Goal: Navigation & Orientation: Find specific page/section

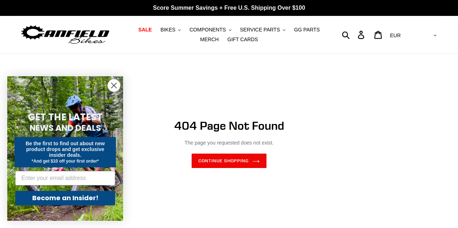
drag, startPoint x: 78, startPoint y: 30, endPoint x: 90, endPoint y: 31, distance: 12.0
click at [78, 30] on img at bounding box center [65, 35] width 90 height 23
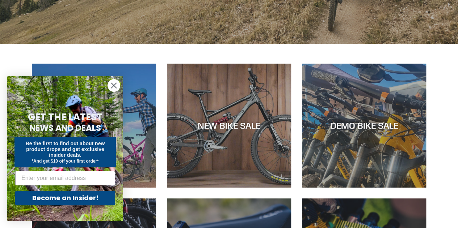
scroll to position [145, 0]
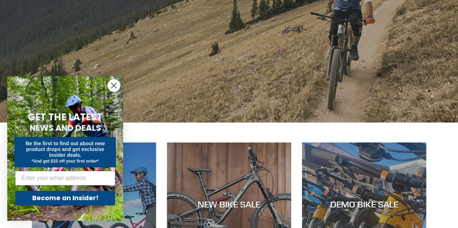
click at [114, 84] on circle "Close dialog" at bounding box center [114, 86] width 12 height 12
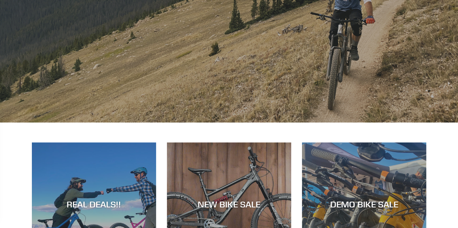
scroll to position [0, 0]
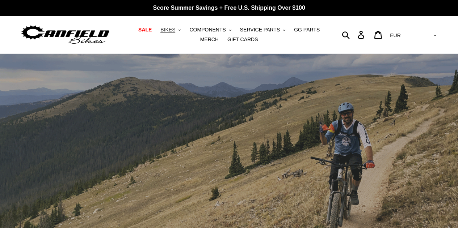
click at [169, 30] on button "BIKES .cls-1{fill:#231f20}" at bounding box center [170, 30] width 27 height 10
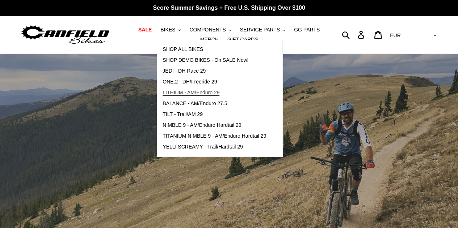
click at [204, 93] on span "LITHIUM - AM/Enduro 29" at bounding box center [190, 93] width 57 height 6
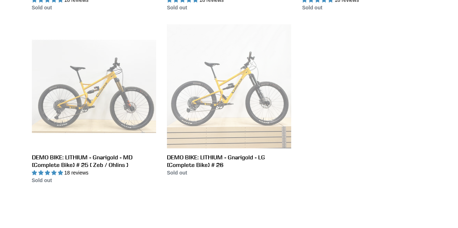
scroll to position [543, 0]
